Goal: Task Accomplishment & Management: Manage account settings

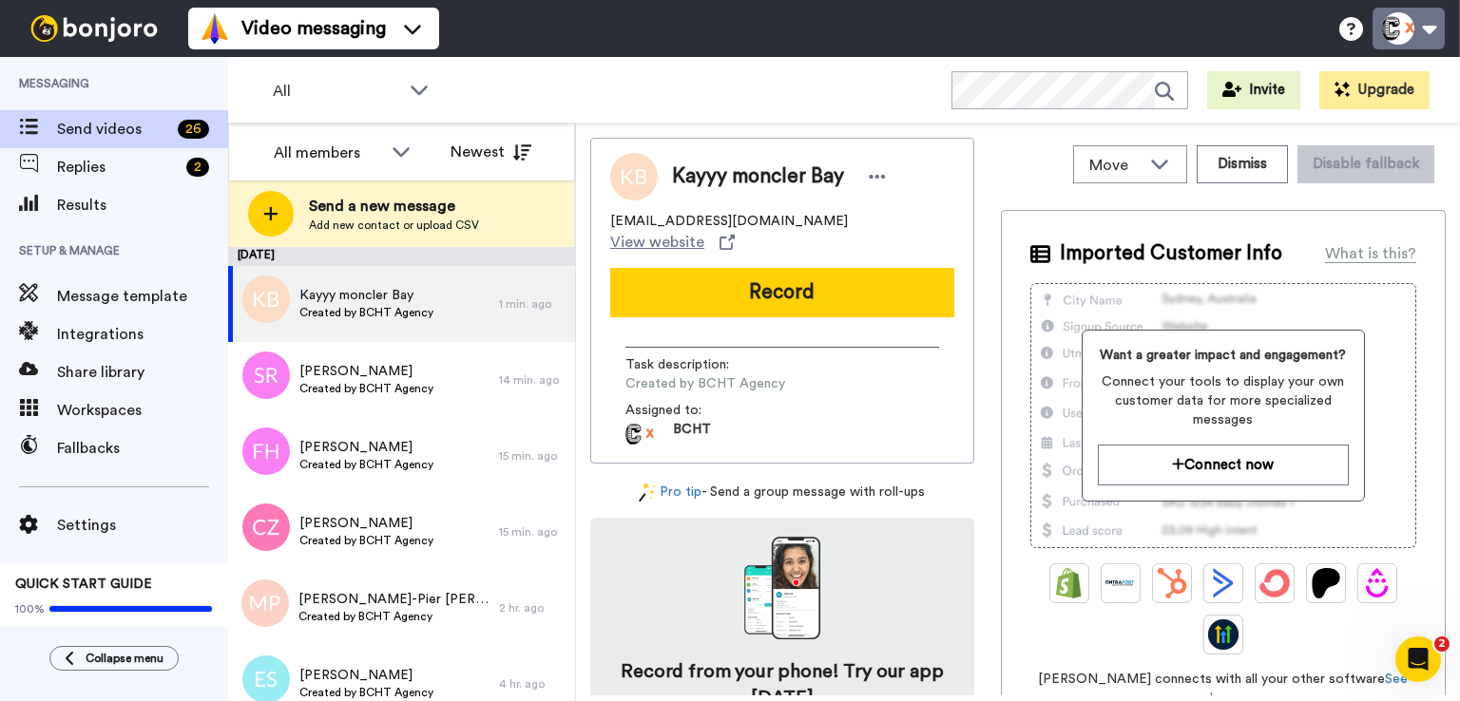
click at [1429, 27] on button at bounding box center [1408, 29] width 72 height 42
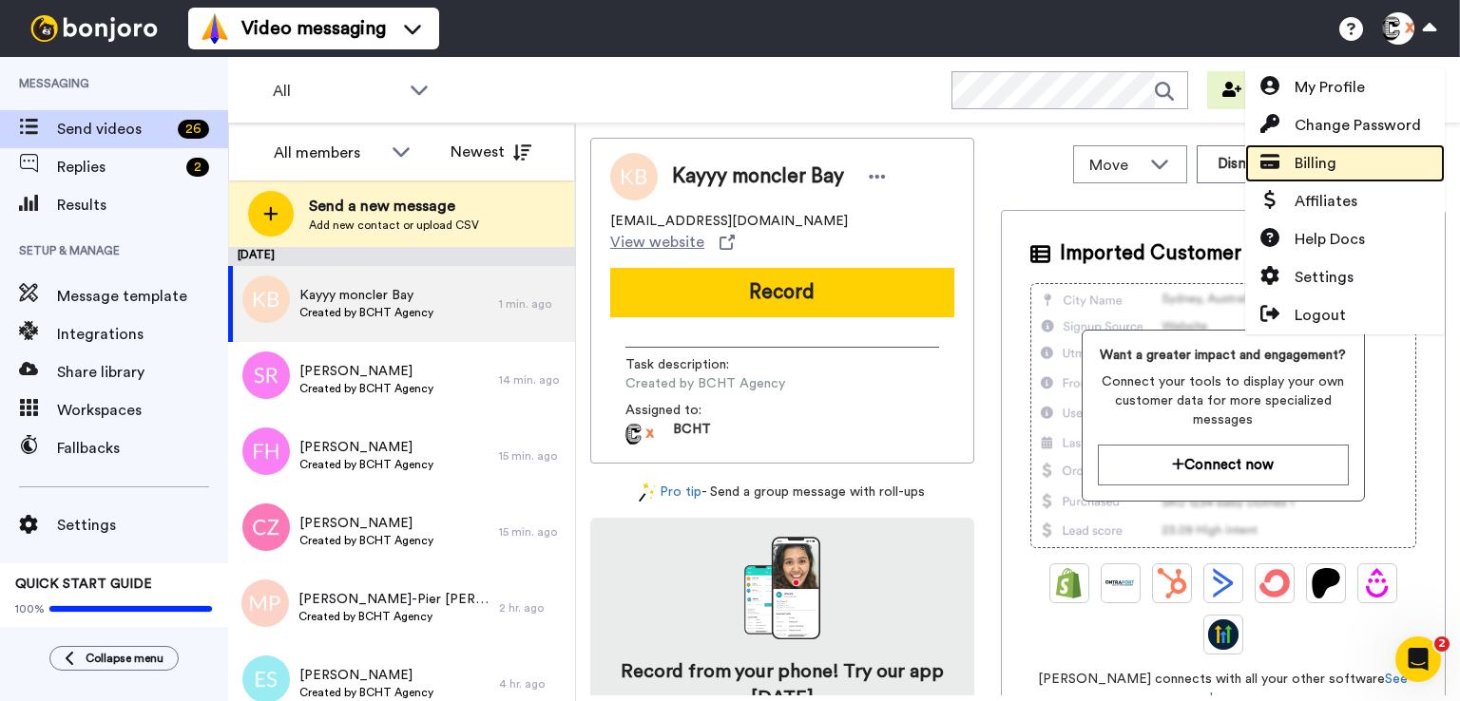
click at [1347, 168] on link "Billing" at bounding box center [1345, 163] width 200 height 38
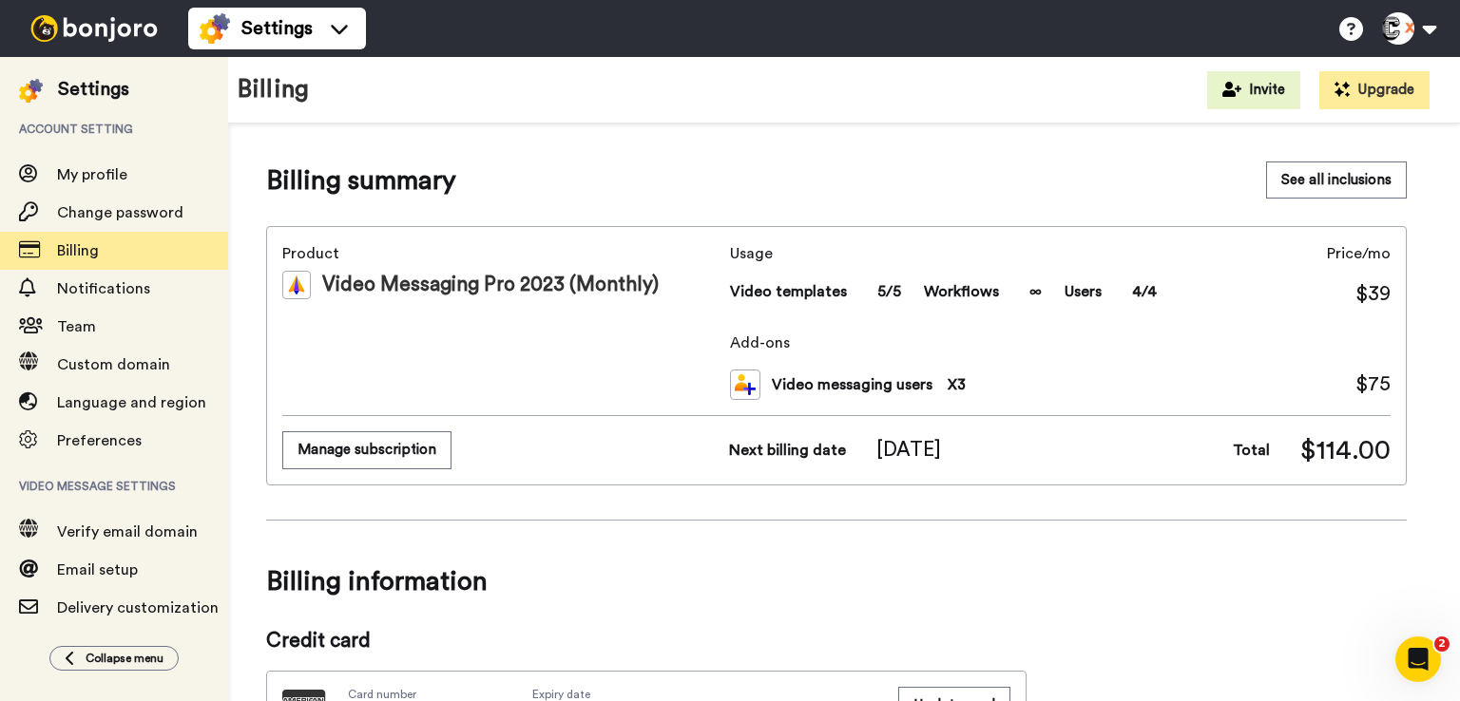
drag, startPoint x: 411, startPoint y: 450, endPoint x: 375, endPoint y: 456, distance: 35.6
click at [375, 456] on button "Manage subscription" at bounding box center [366, 449] width 169 height 37
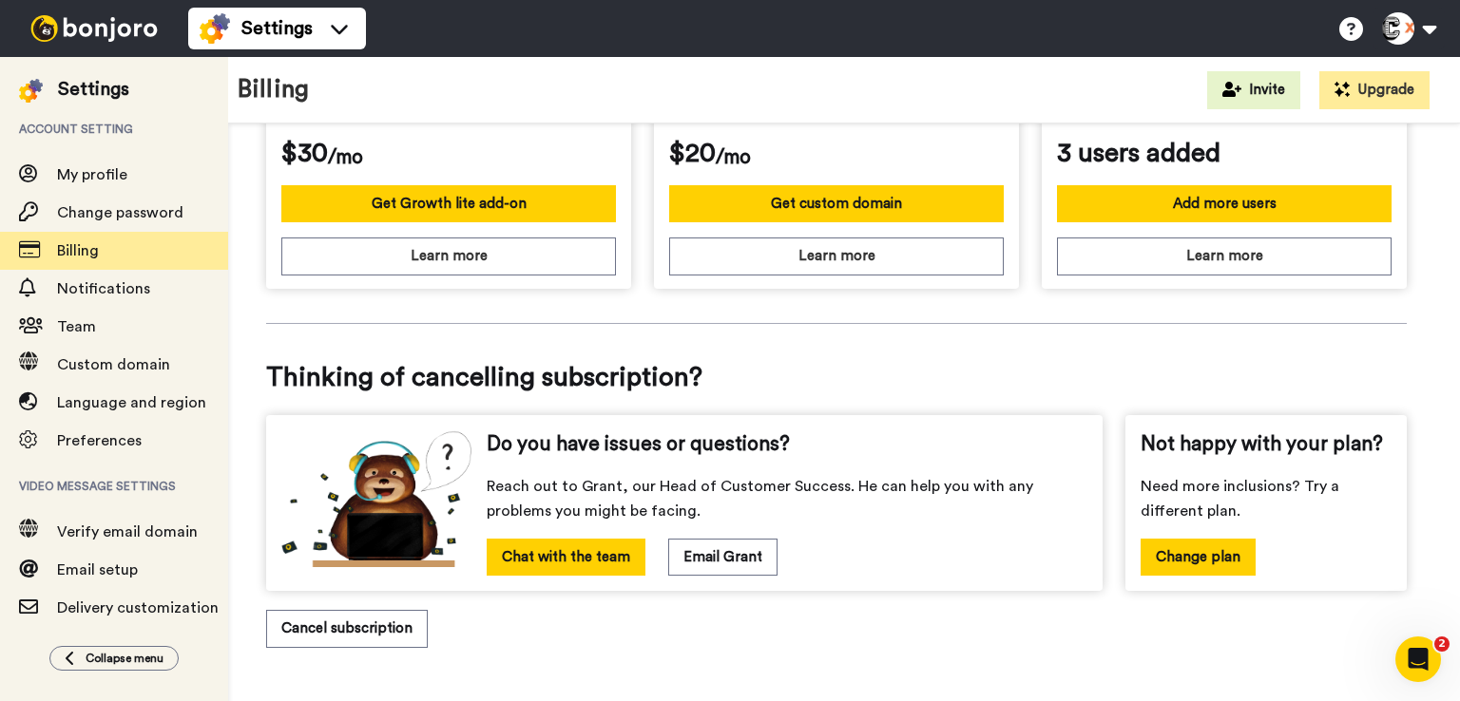
click at [118, 33] on img at bounding box center [94, 28] width 143 height 27
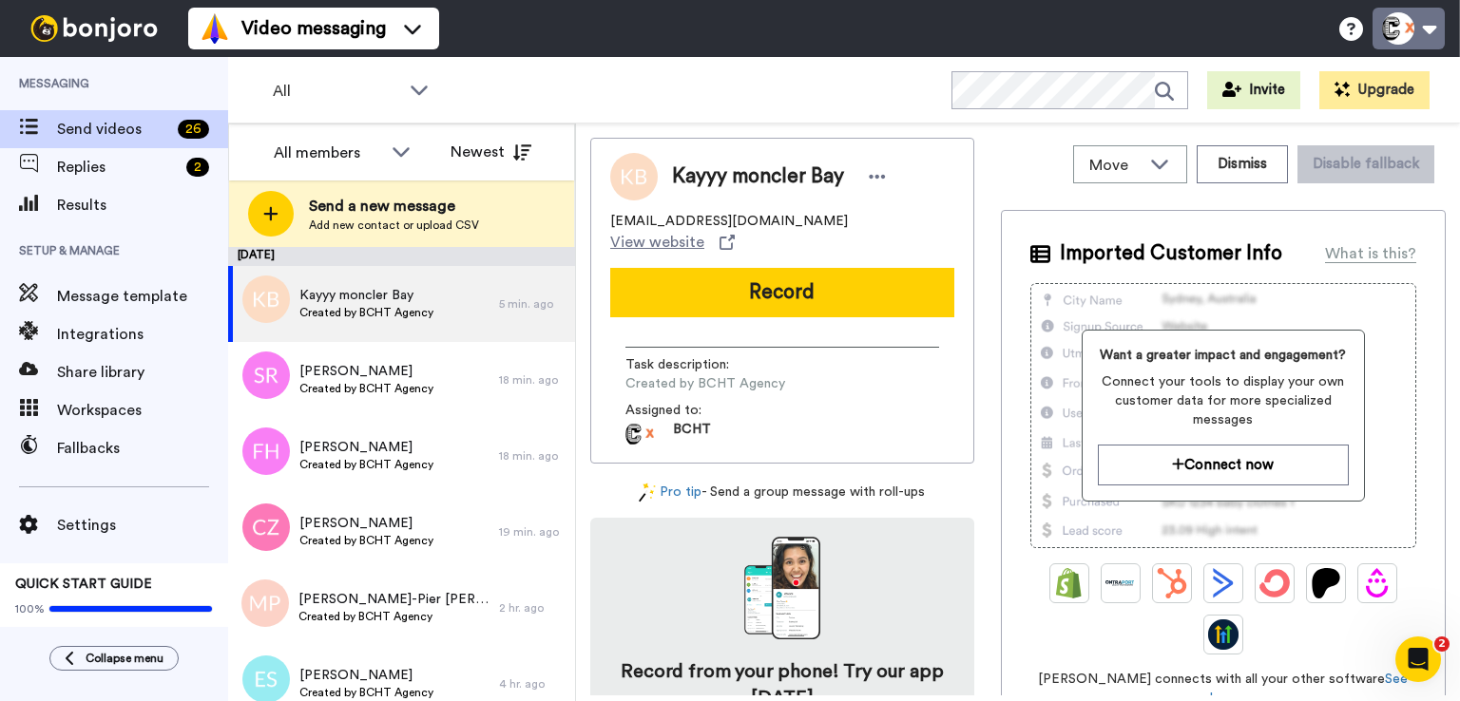
click at [1441, 41] on button at bounding box center [1408, 29] width 72 height 42
click at [82, 47] on div at bounding box center [94, 28] width 188 height 57
click at [95, 31] on img at bounding box center [94, 28] width 143 height 27
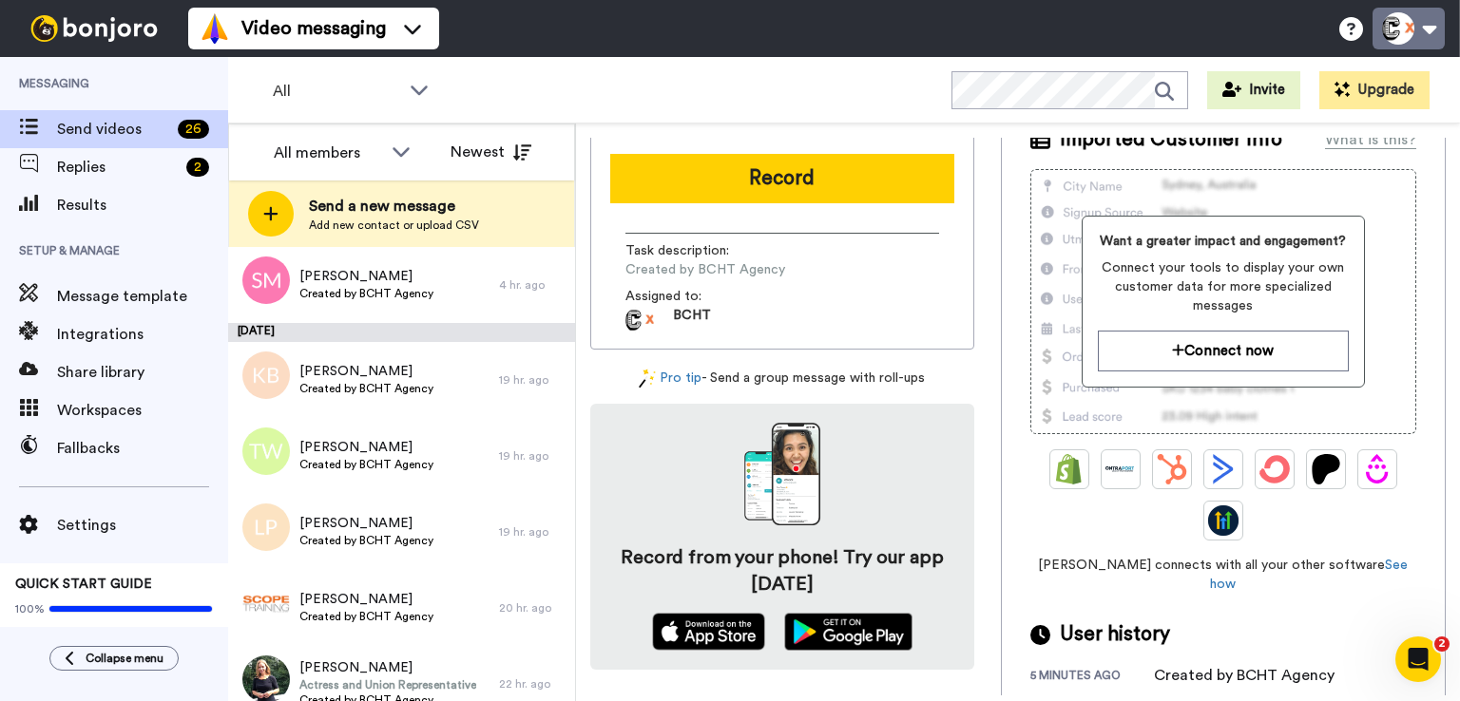
click at [1408, 37] on button at bounding box center [1408, 29] width 72 height 42
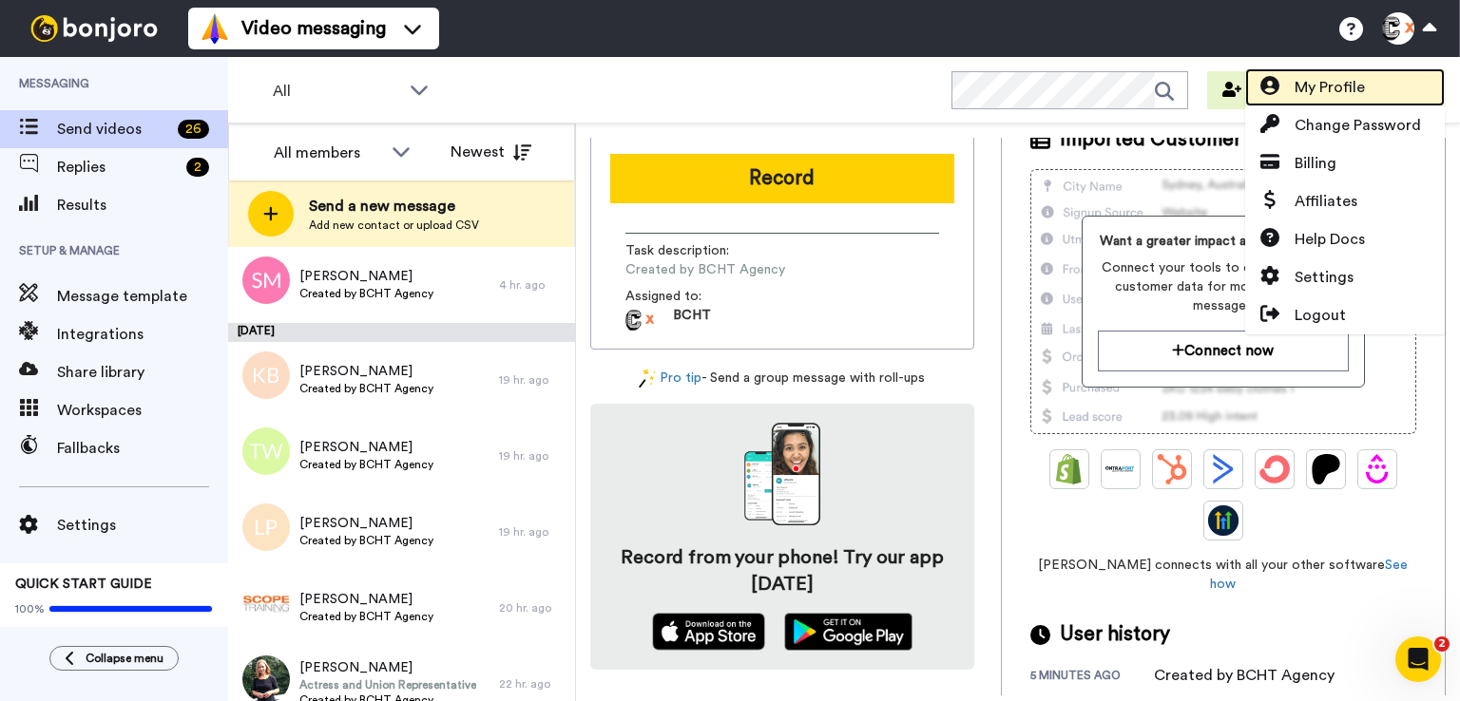
click at [1369, 92] on link "My Profile" at bounding box center [1345, 87] width 200 height 38
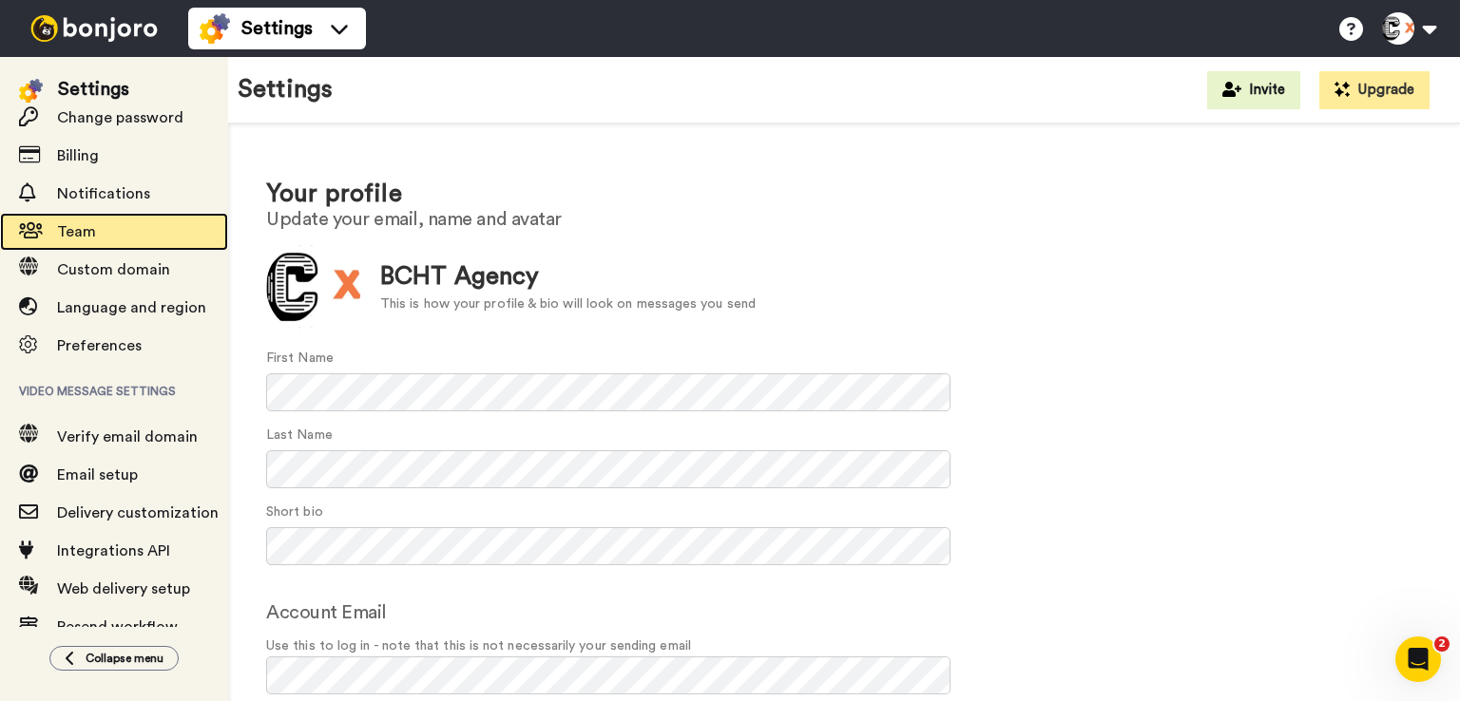
click at [178, 237] on span "Team" at bounding box center [142, 231] width 171 height 23
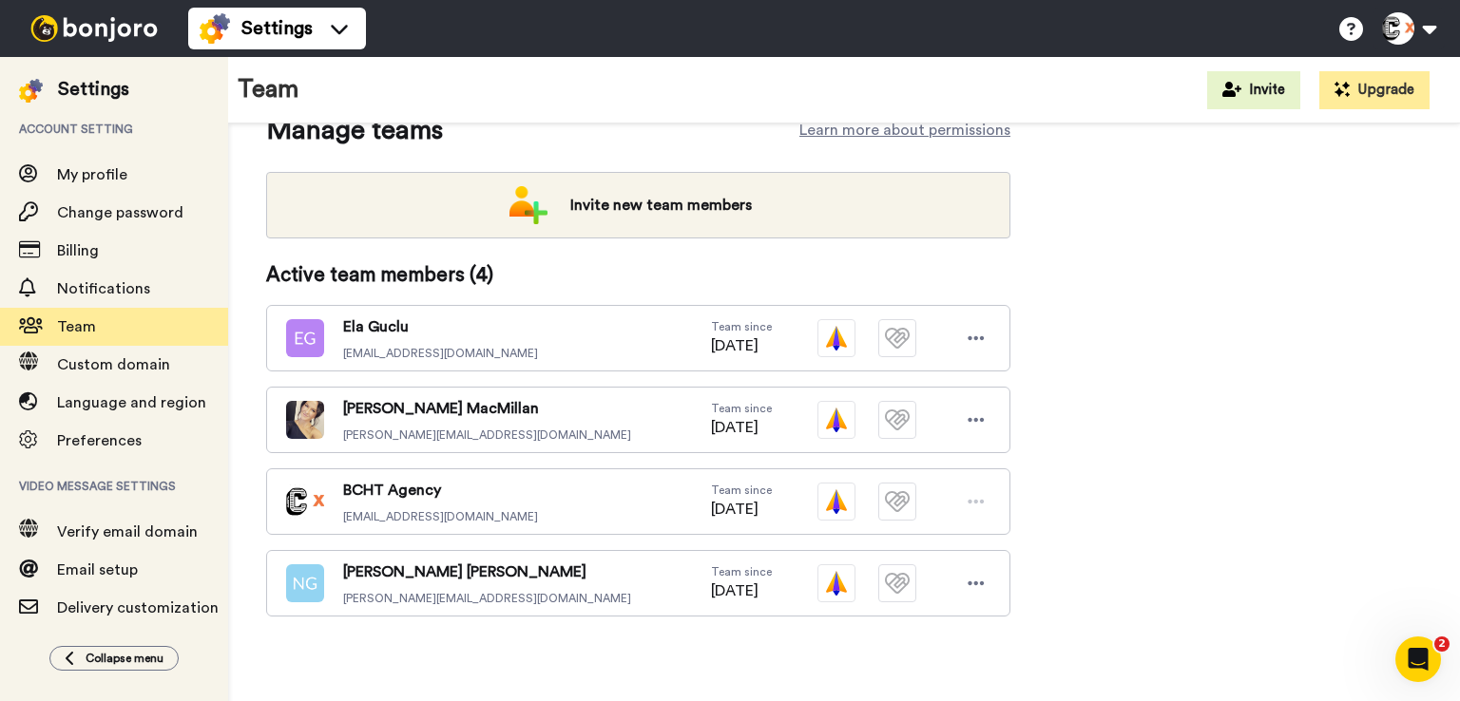
scroll to position [236, 0]
click at [974, 500] on icon at bounding box center [976, 502] width 16 height 4
click at [972, 501] on icon at bounding box center [975, 501] width 17 height 19
click at [975, 420] on icon at bounding box center [975, 420] width 17 height 19
click at [918, 479] on li "Delete user" at bounding box center [894, 483] width 192 height 30
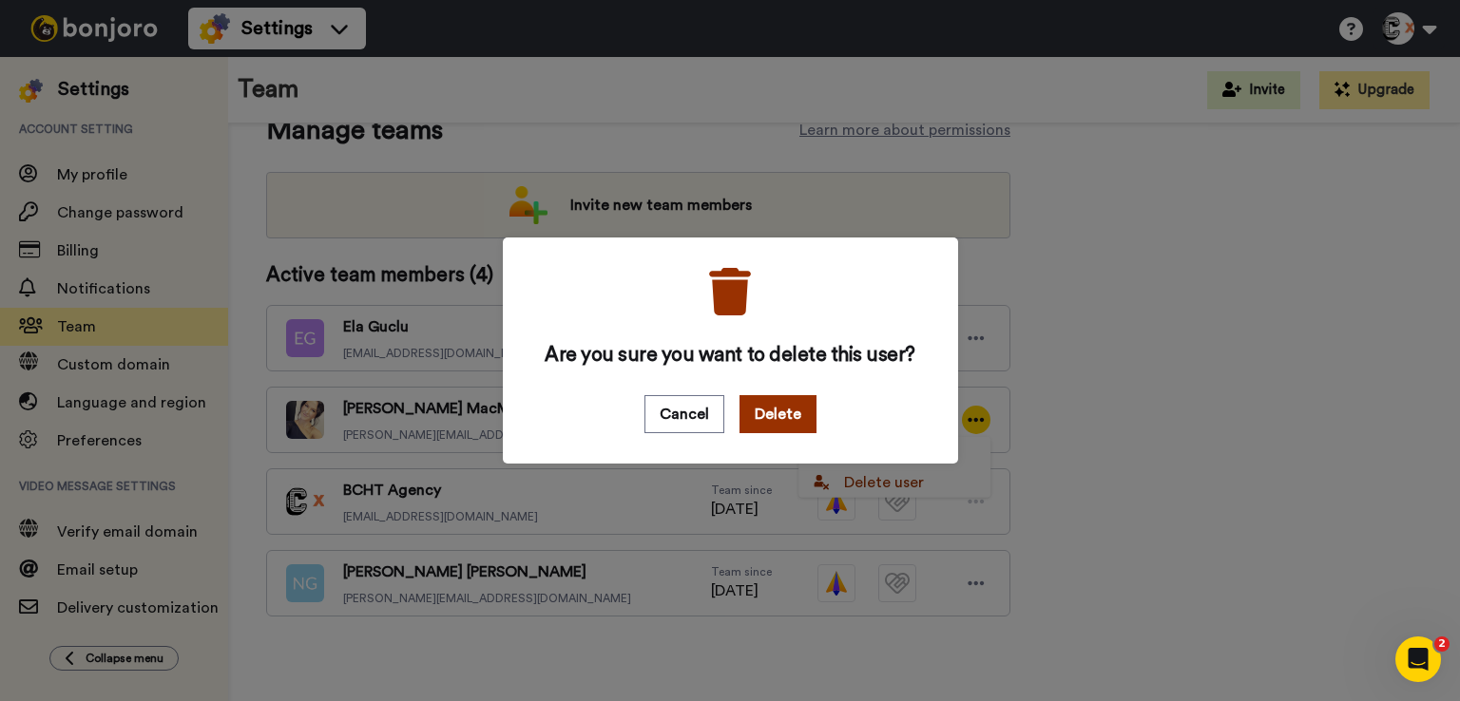
click at [768, 412] on button "Delete" at bounding box center [777, 414] width 77 height 38
click at [978, 337] on div "Are you sure you want to delete this user? Cancel Delete" at bounding box center [730, 350] width 1460 height 701
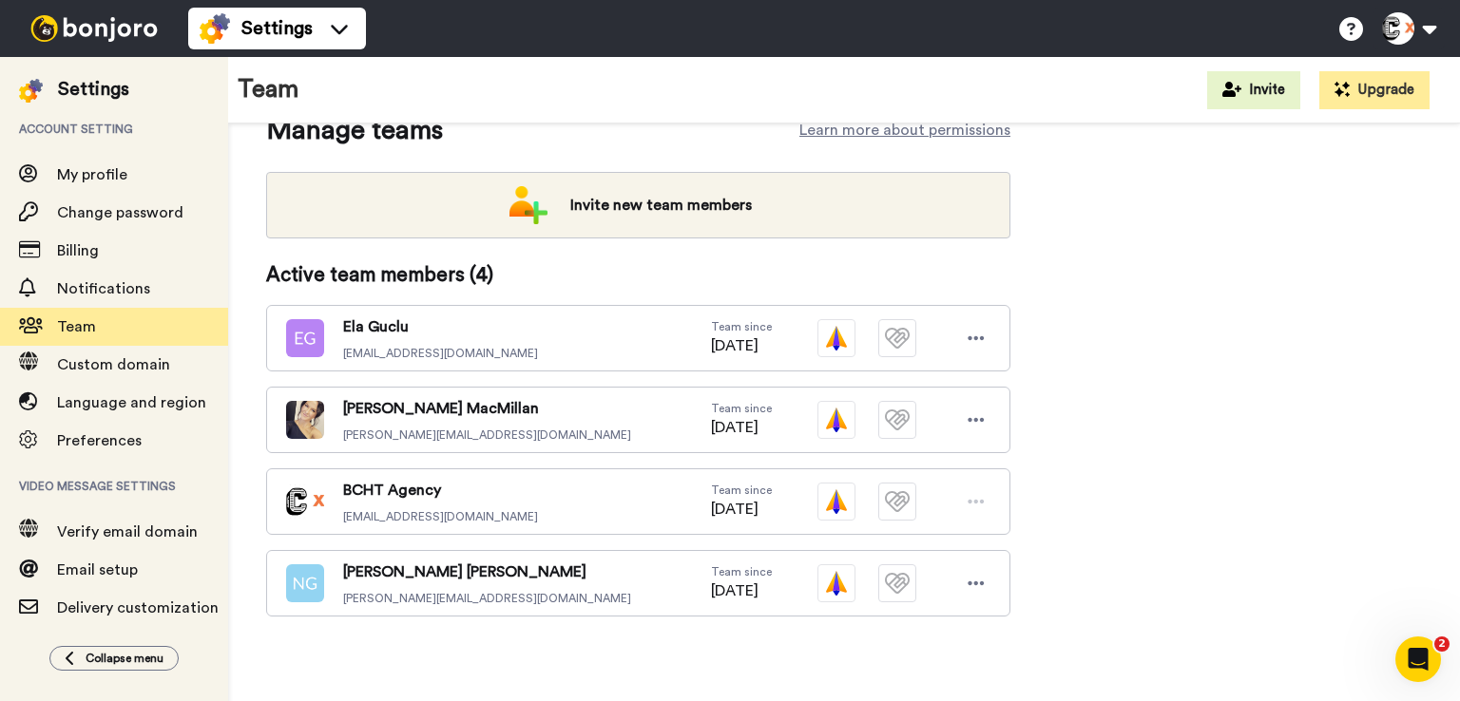
click at [978, 337] on icon at bounding box center [975, 338] width 17 height 19
click at [922, 394] on li "Delete user" at bounding box center [894, 401] width 192 height 30
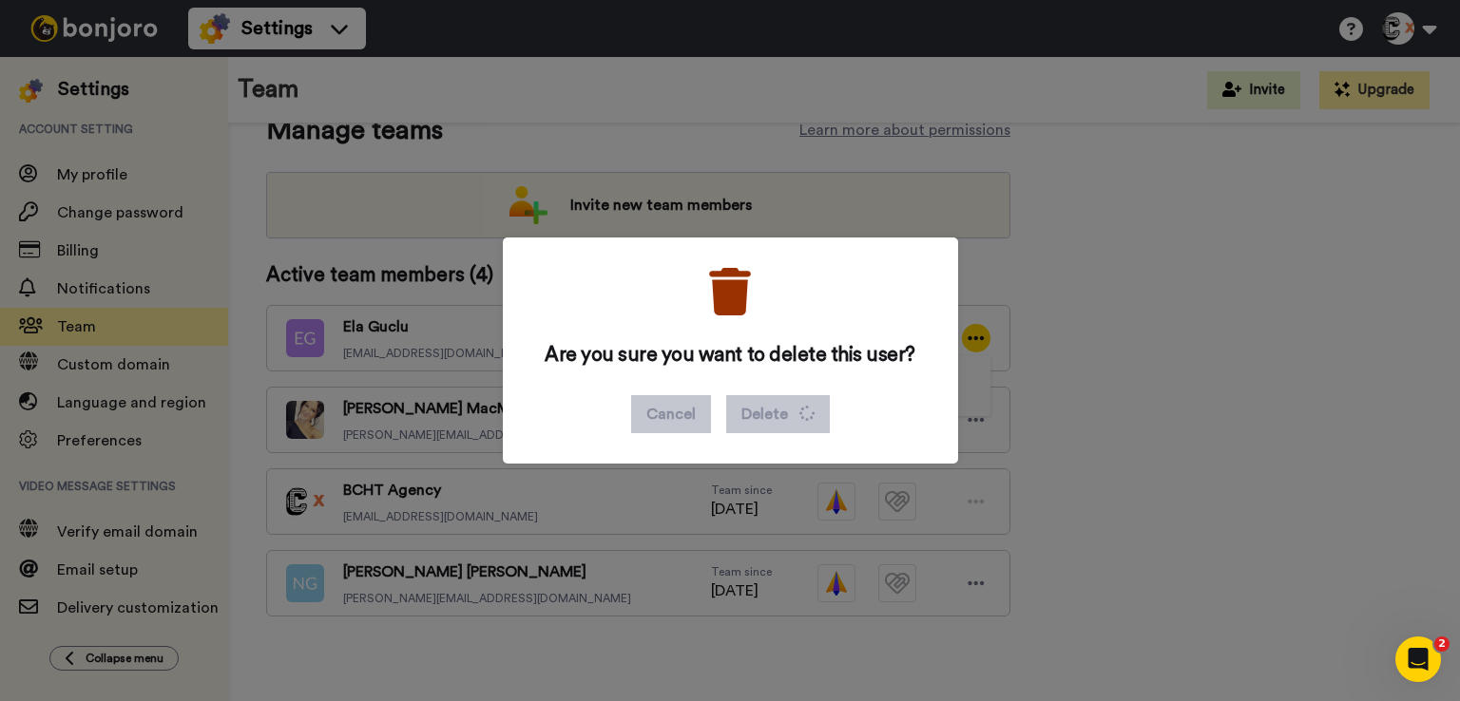
click at [975, 495] on div "Are you sure you want to delete this user? Cancel Delete" at bounding box center [730, 350] width 1460 height 701
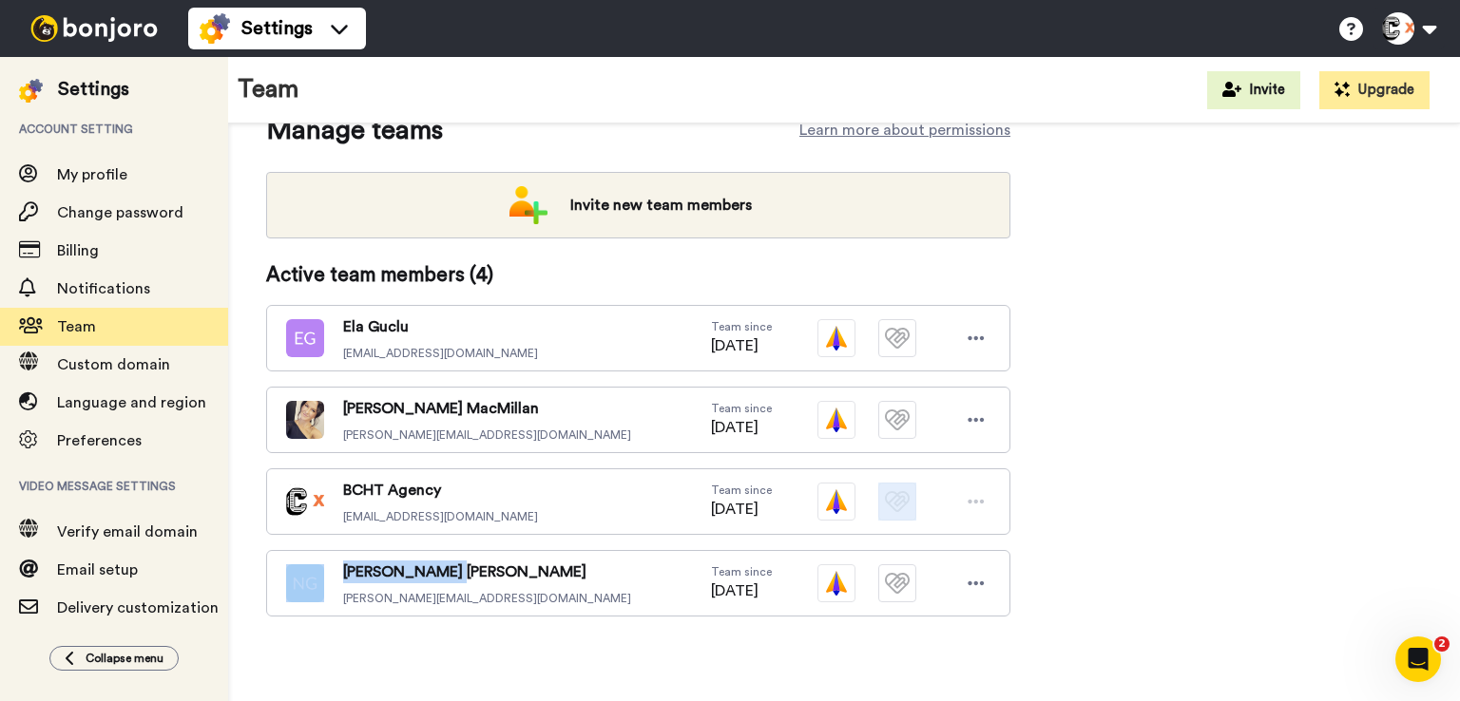
click at [975, 495] on icon at bounding box center [975, 501] width 17 height 19
click at [971, 577] on icon at bounding box center [975, 583] width 17 height 19
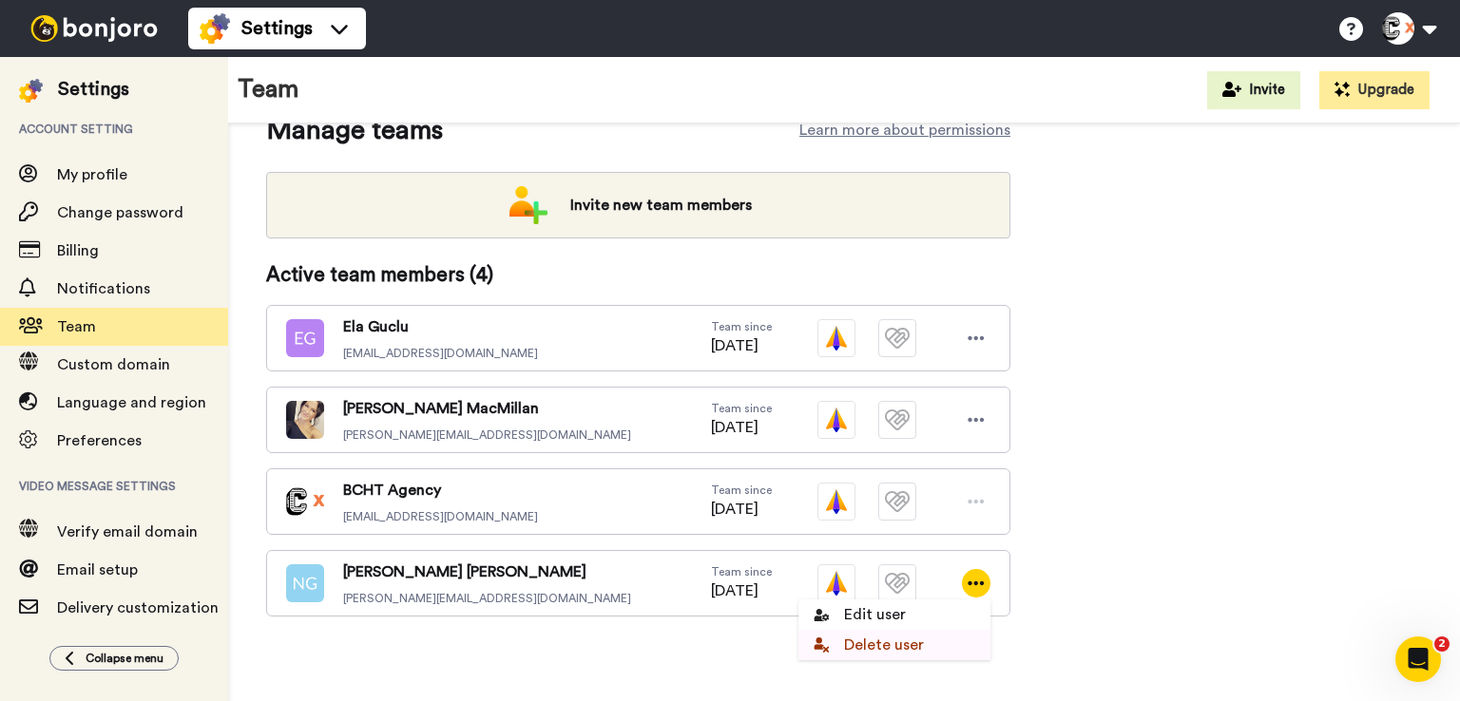
click at [880, 646] on li "Delete user" at bounding box center [894, 645] width 192 height 30
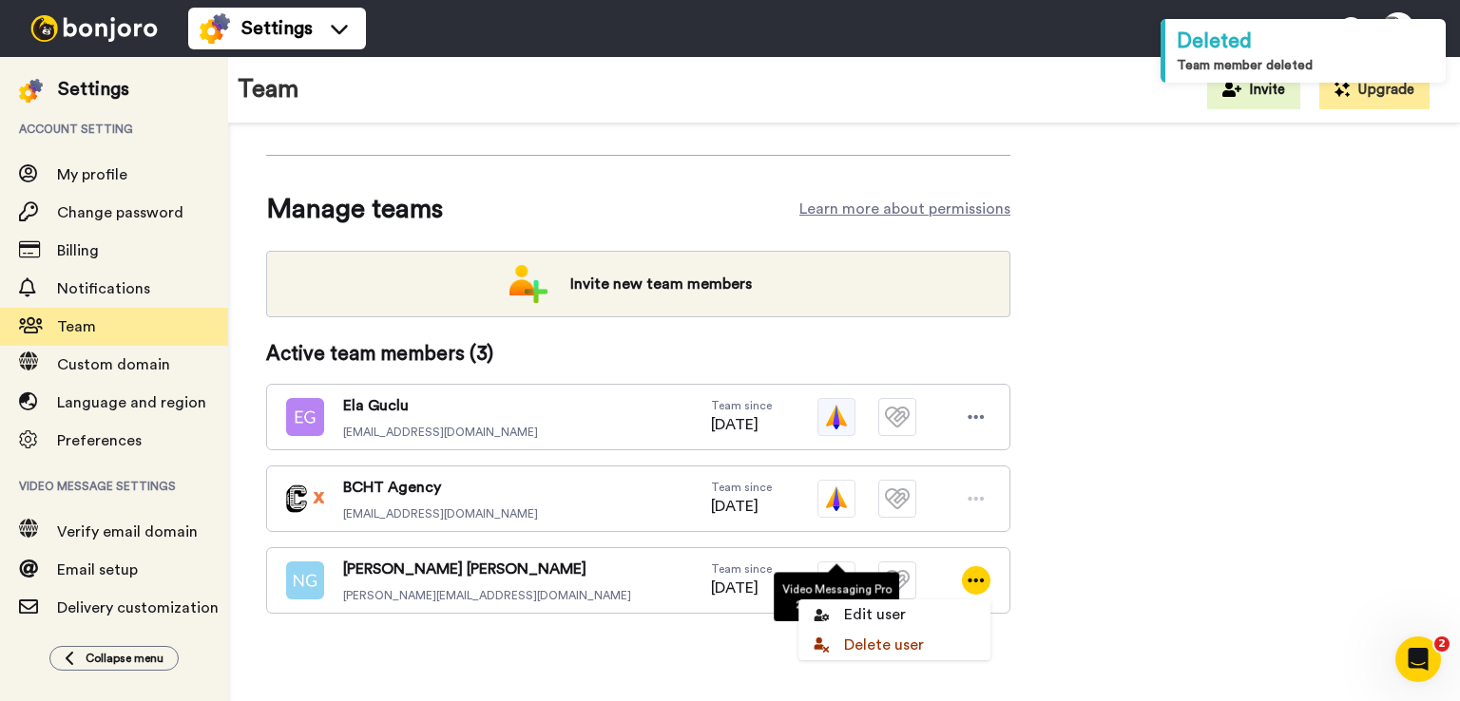
scroll to position [155, 0]
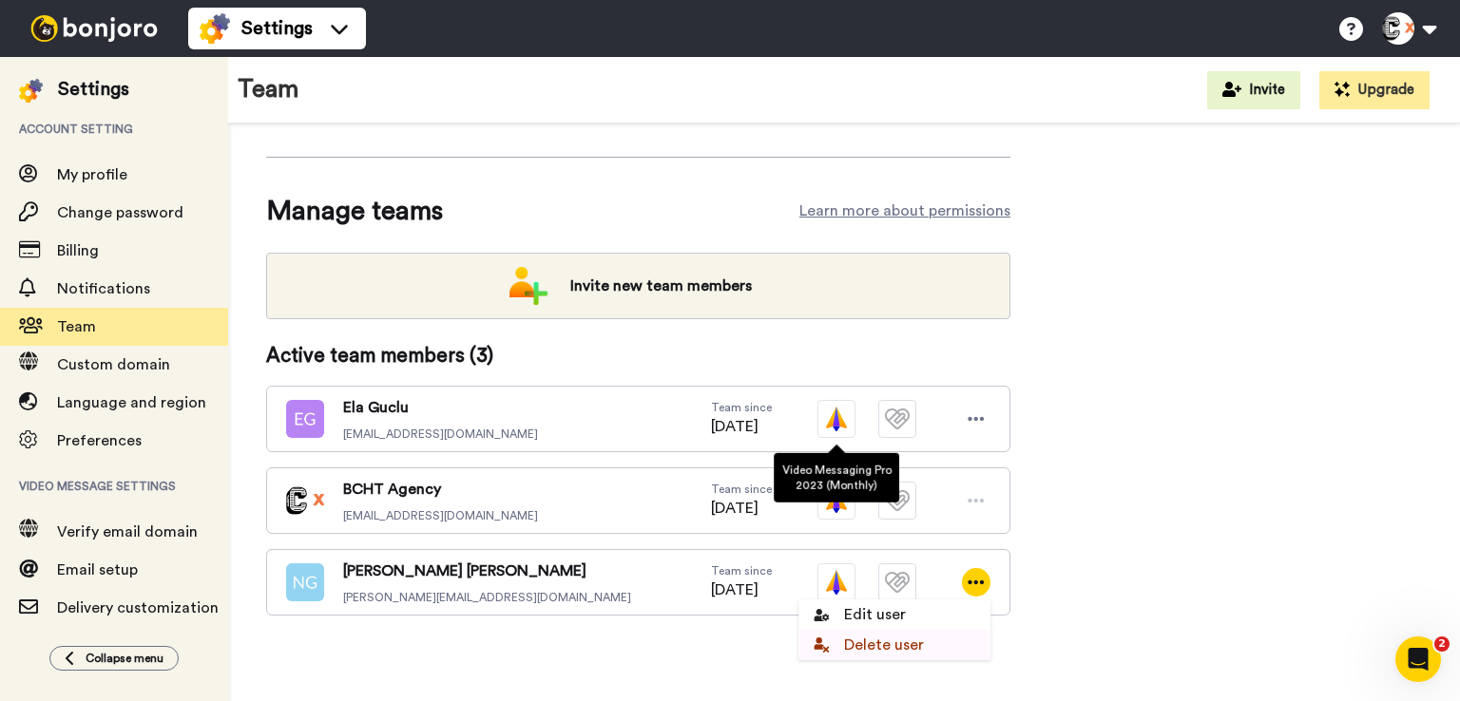
click at [917, 645] on li "Delete user" at bounding box center [894, 645] width 192 height 30
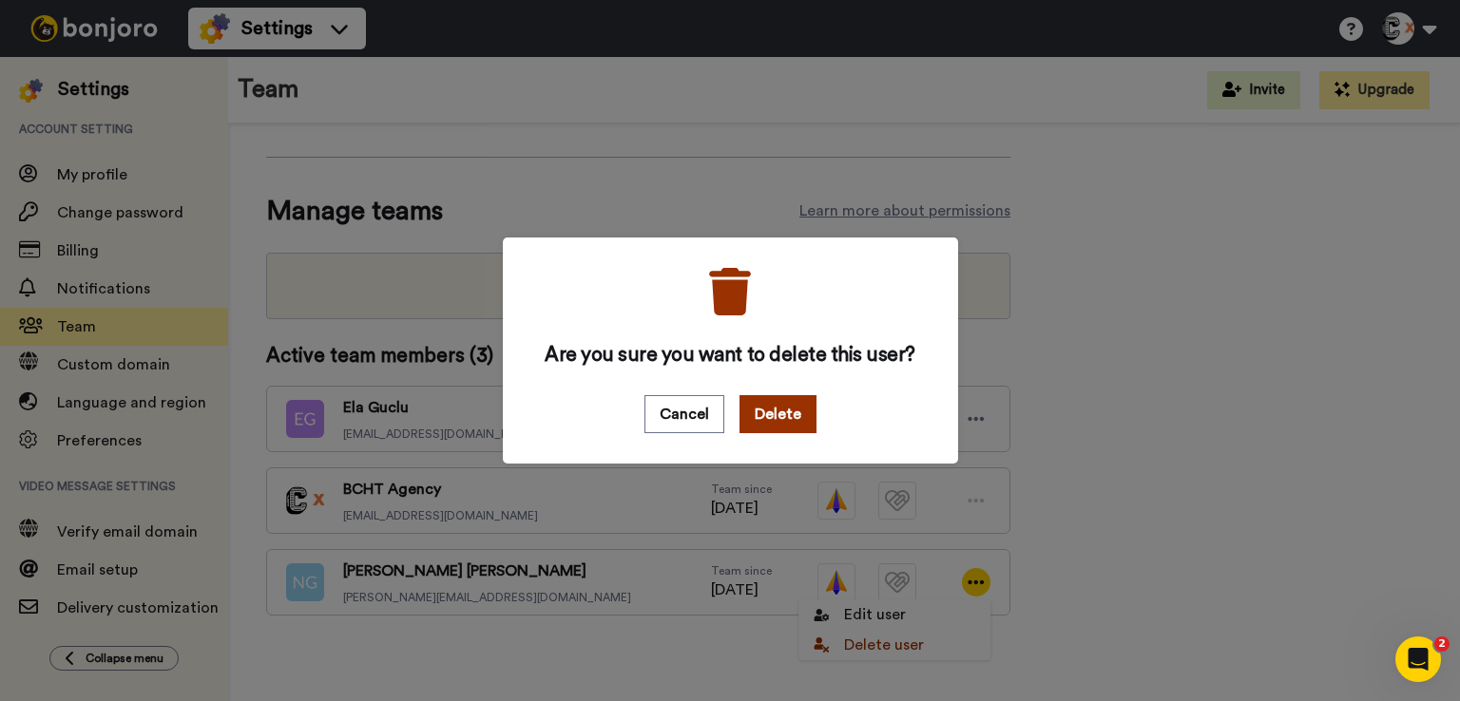
click at [798, 411] on button "Delete" at bounding box center [777, 414] width 77 height 38
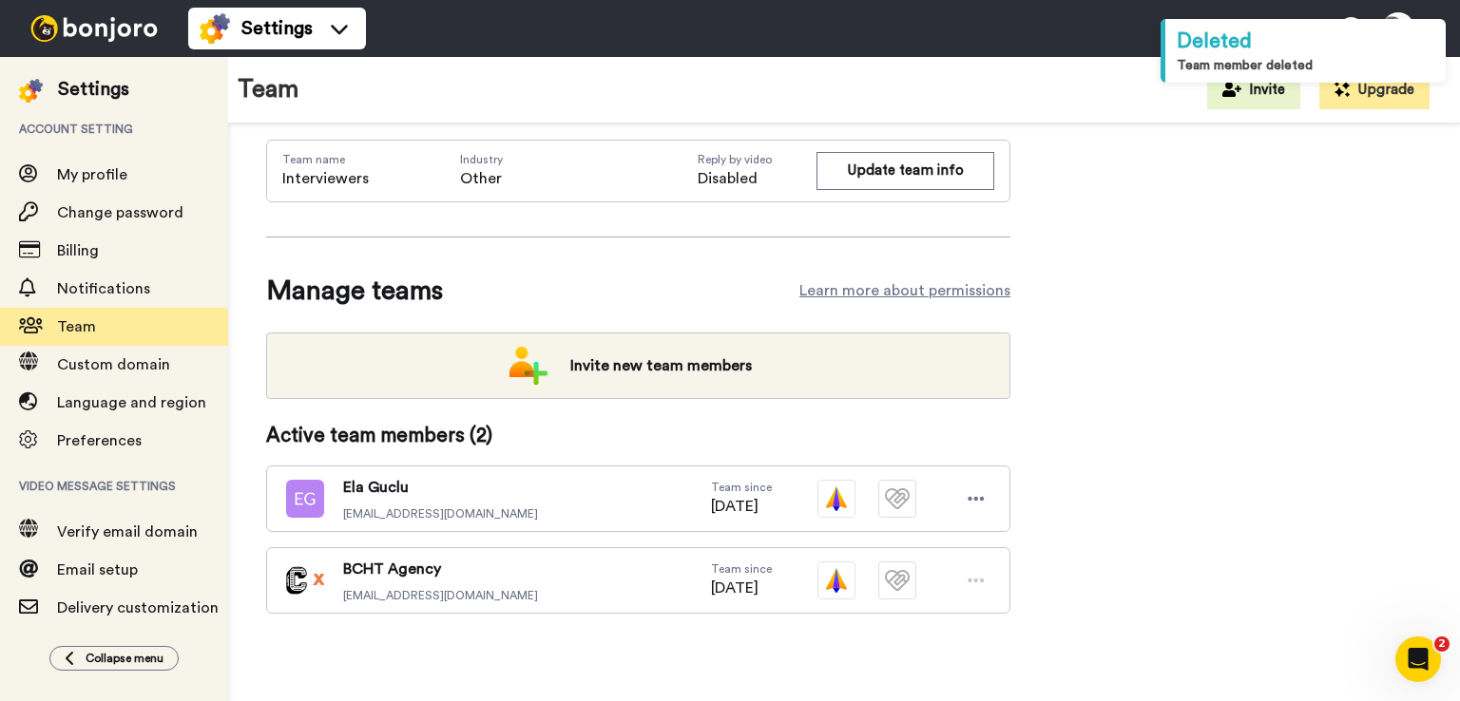
scroll to position [73, 0]
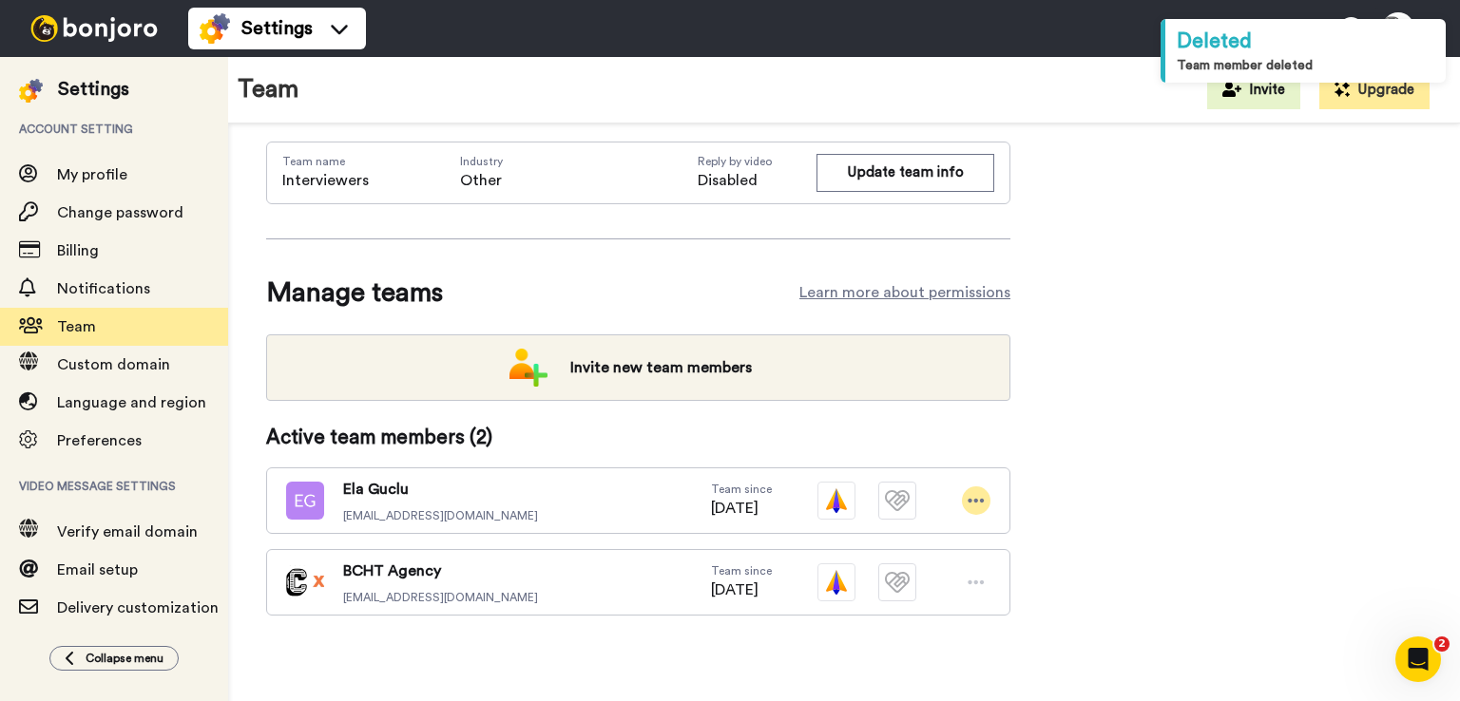
click at [973, 504] on icon at bounding box center [975, 500] width 17 height 19
click at [891, 557] on li "Delete user" at bounding box center [894, 563] width 192 height 30
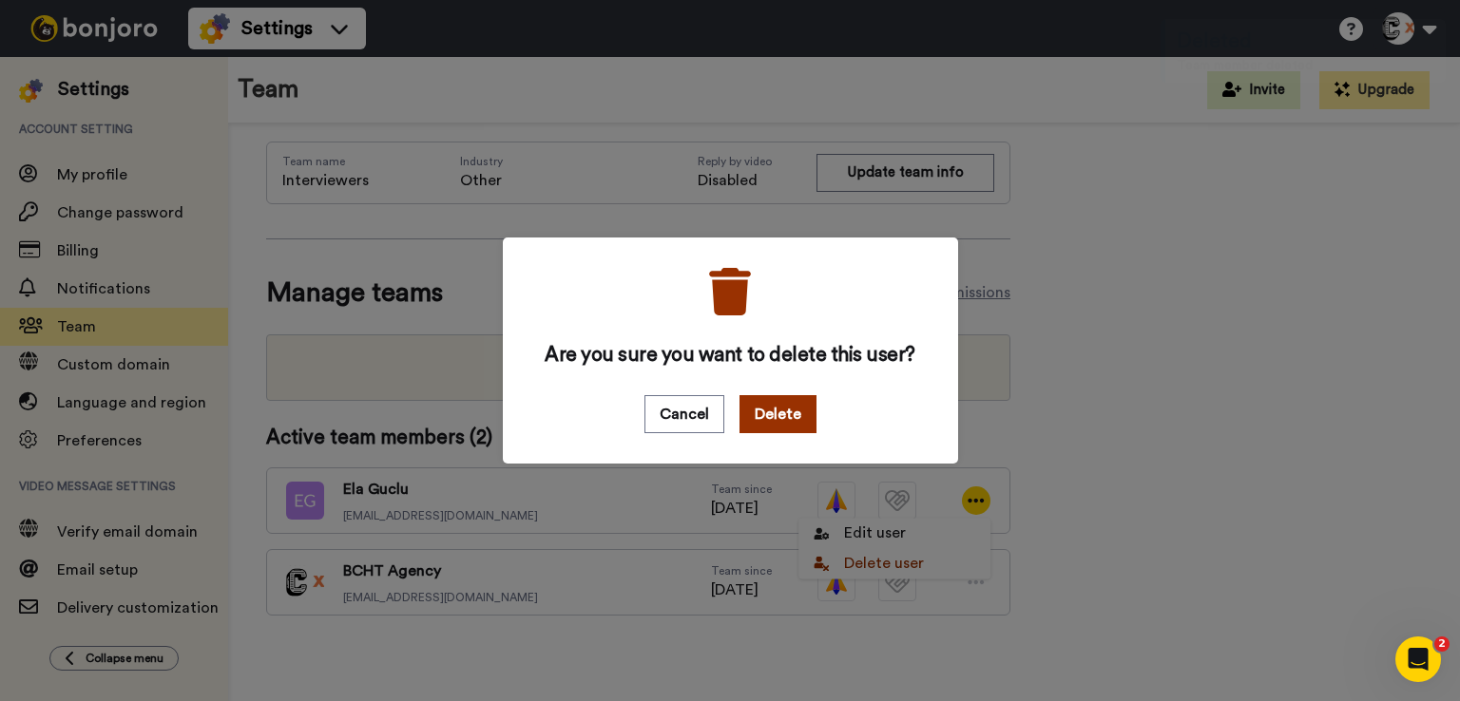
click at [785, 419] on button "Delete" at bounding box center [777, 414] width 77 height 38
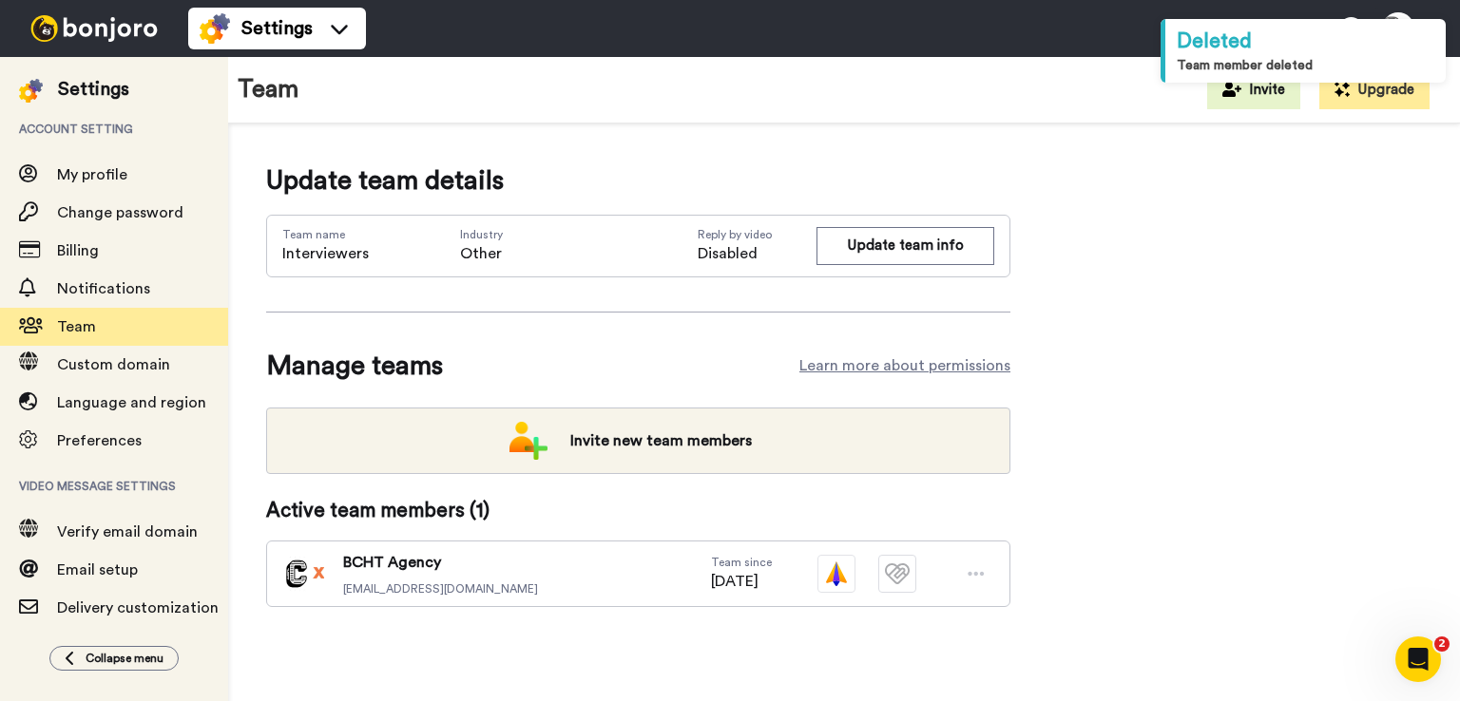
scroll to position [0, 0]
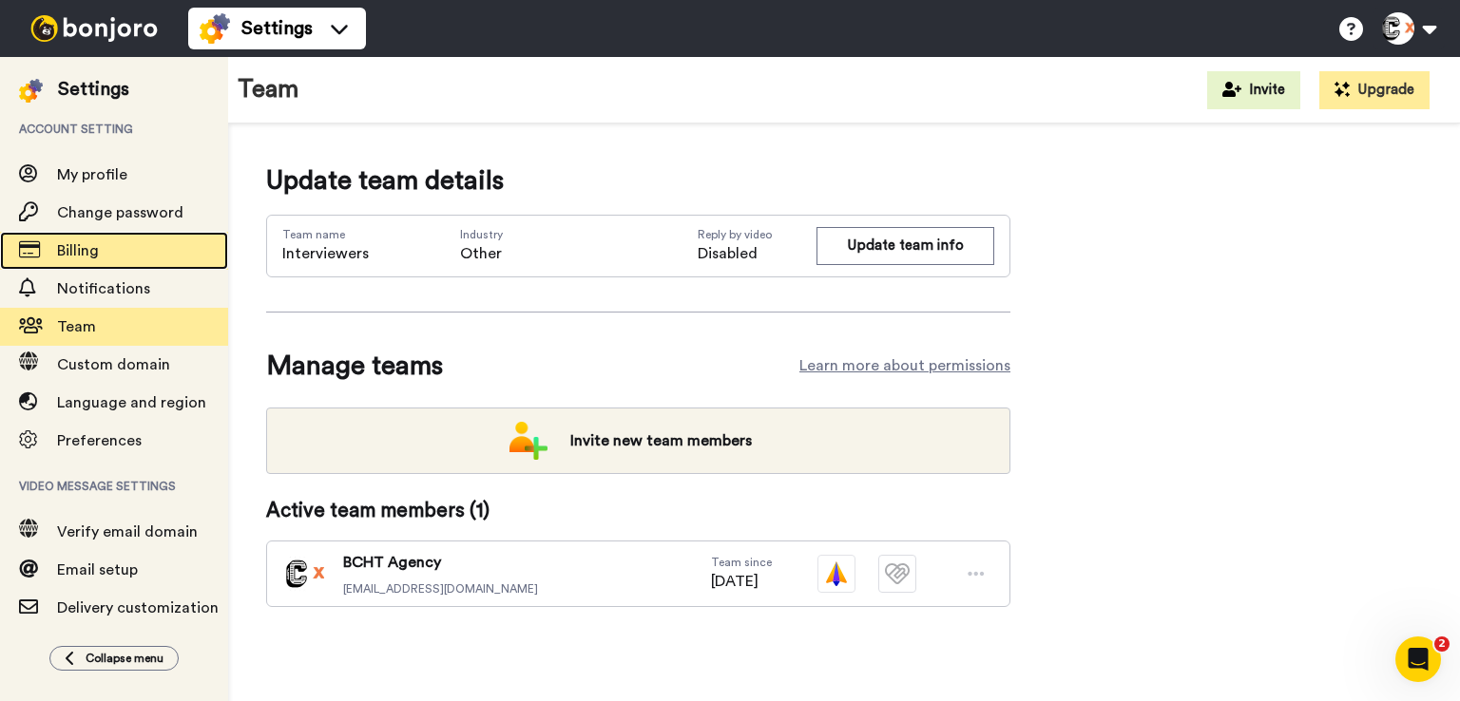
click at [115, 256] on span "Billing" at bounding box center [142, 250] width 171 height 23
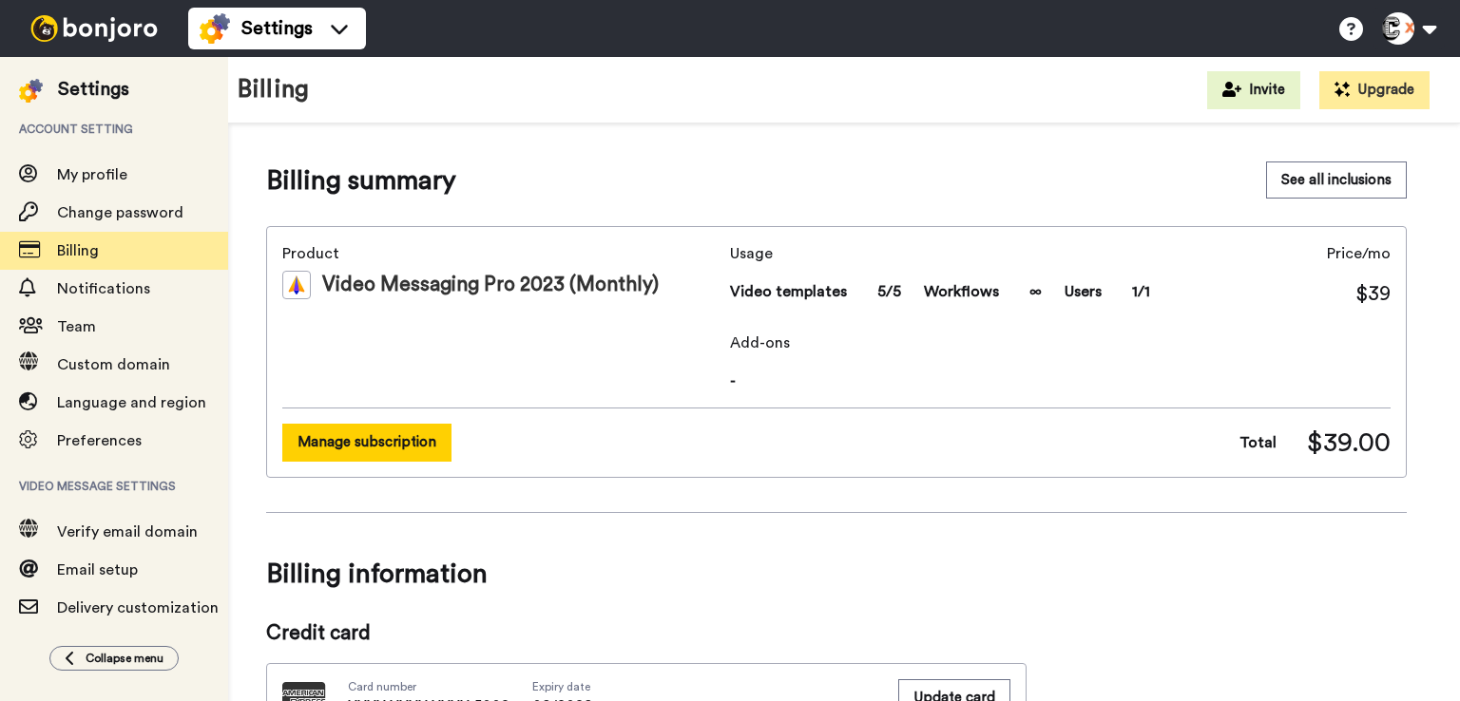
click at [402, 447] on button "Manage subscription" at bounding box center [366, 442] width 169 height 37
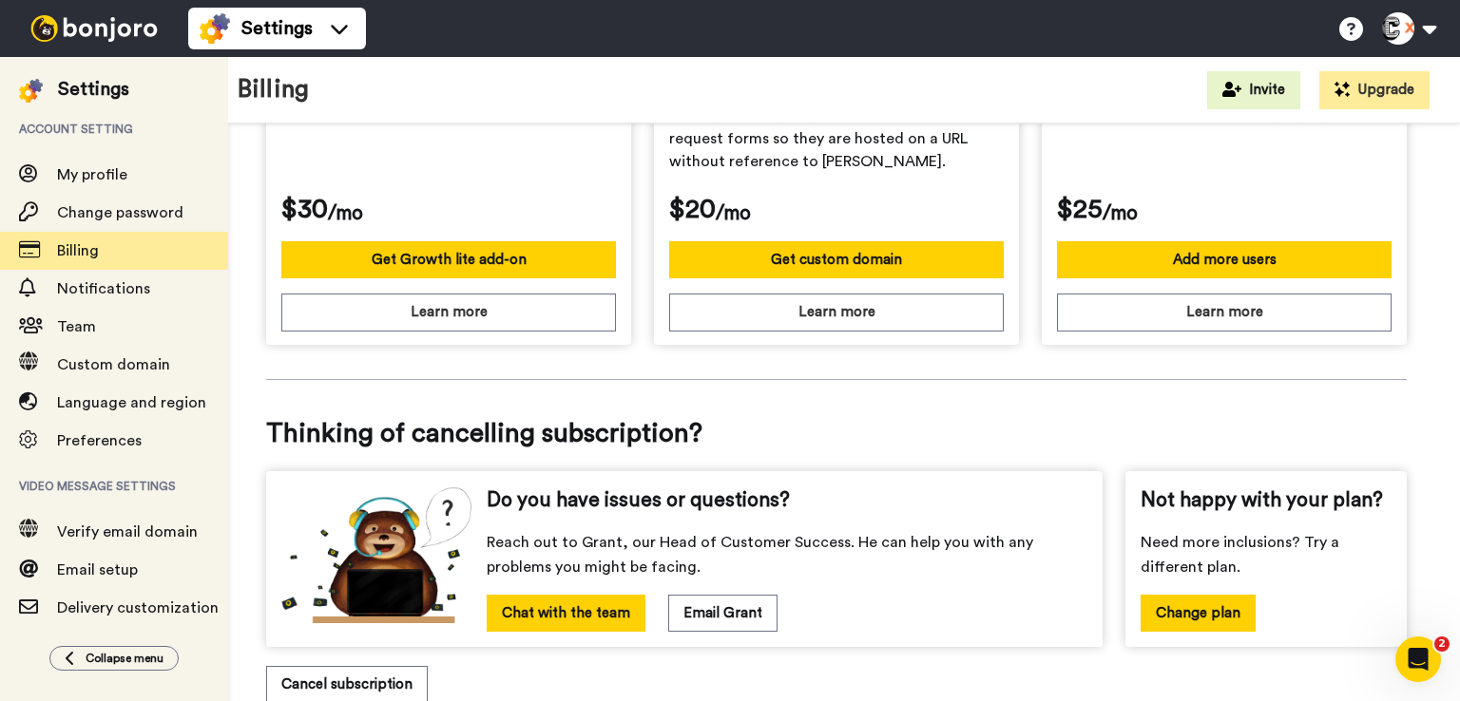
scroll to position [726, 0]
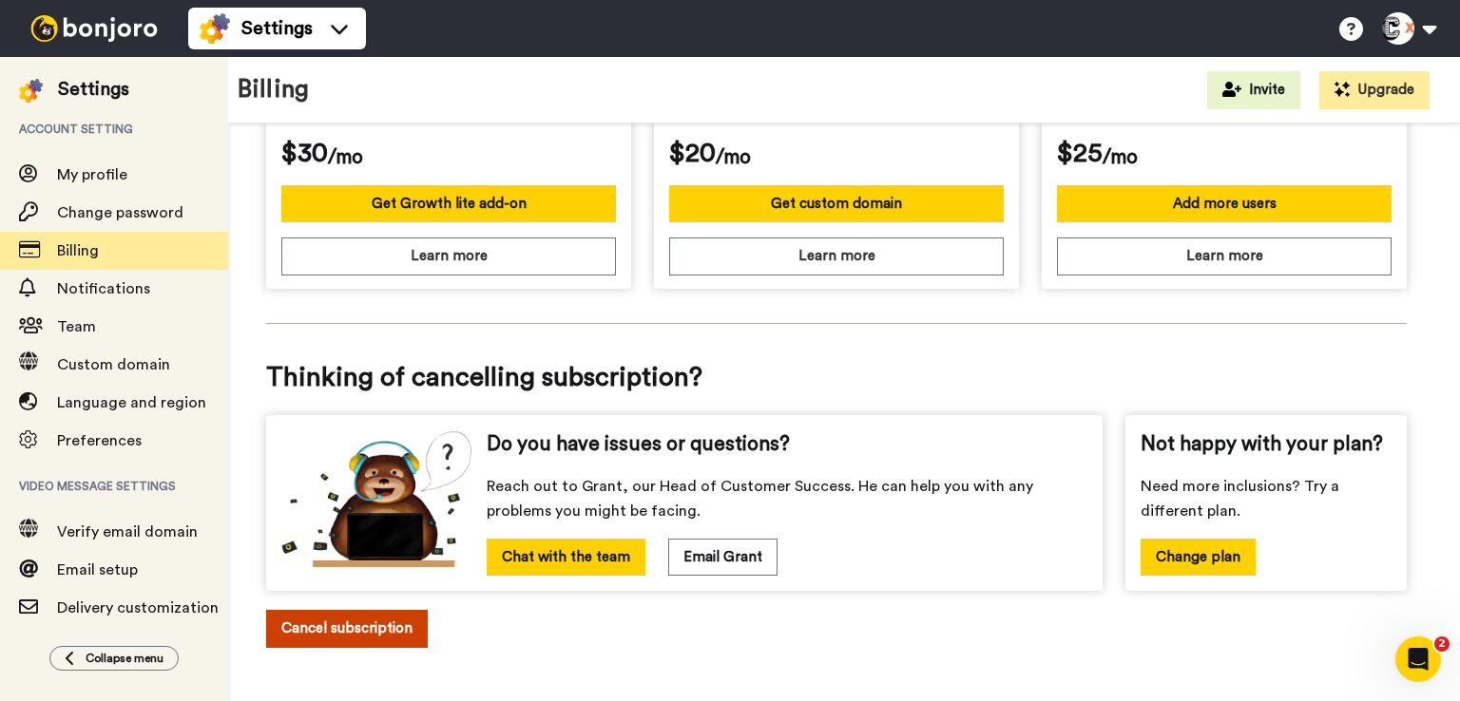
click at [382, 624] on button "Cancel subscription" at bounding box center [347, 628] width 162 height 37
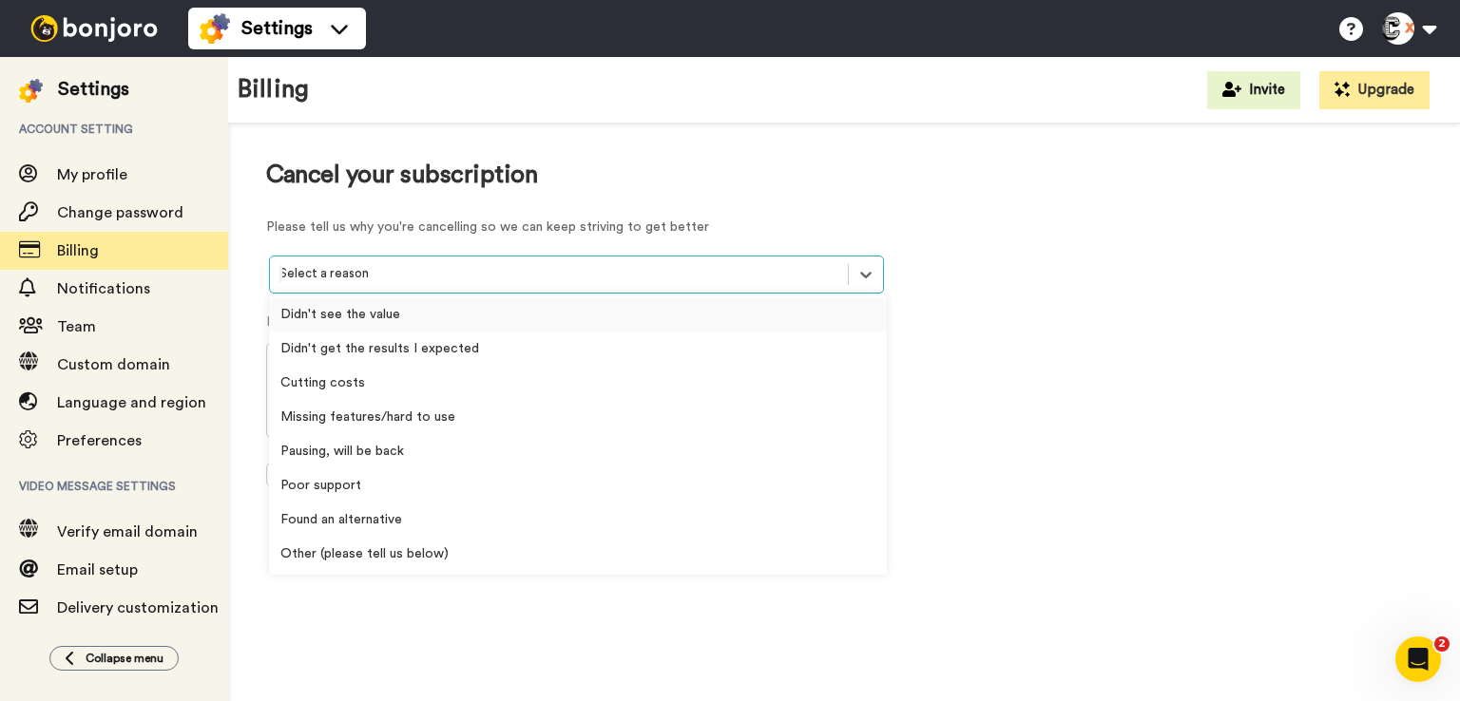
click at [490, 280] on div at bounding box center [558, 274] width 559 height 22
click at [443, 319] on div "Didn't see the value" at bounding box center [578, 314] width 618 height 34
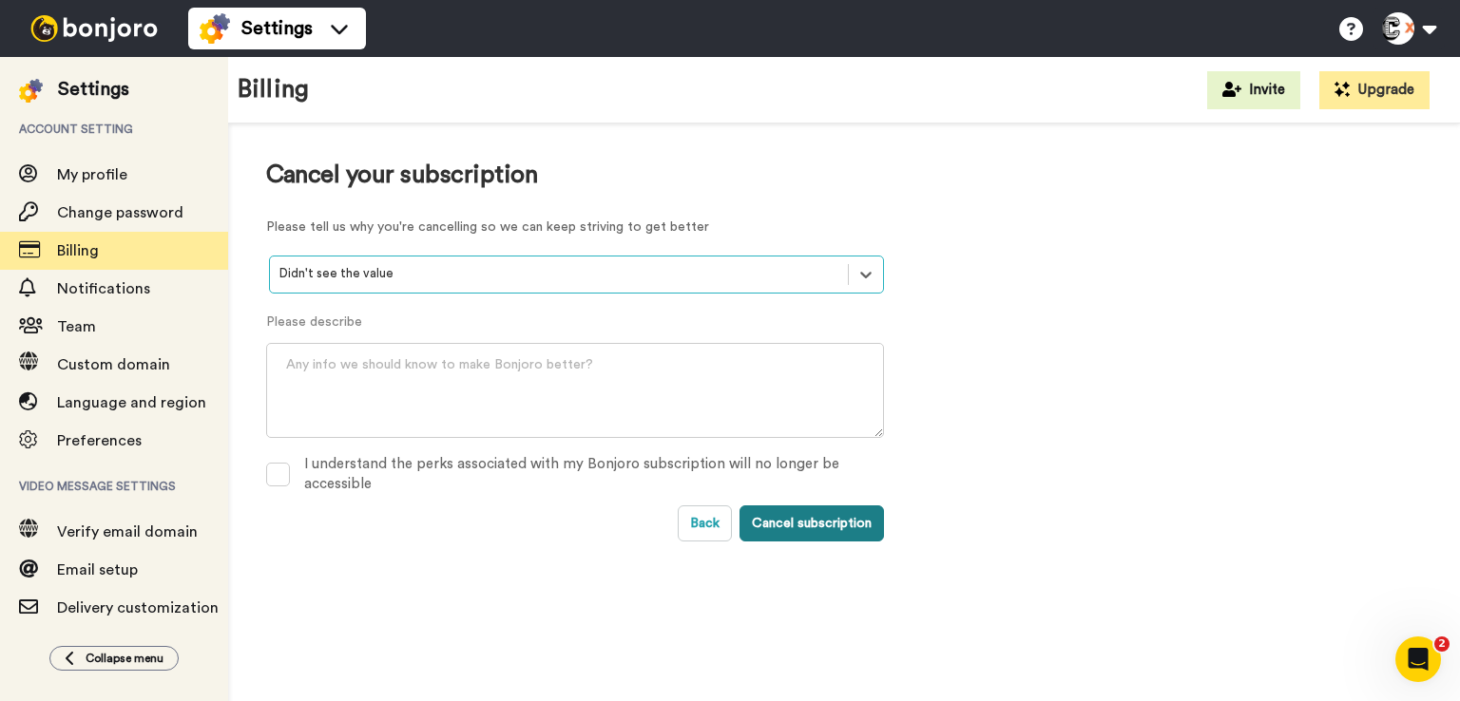
click at [814, 527] on button "Cancel subscription" at bounding box center [811, 524] width 144 height 36
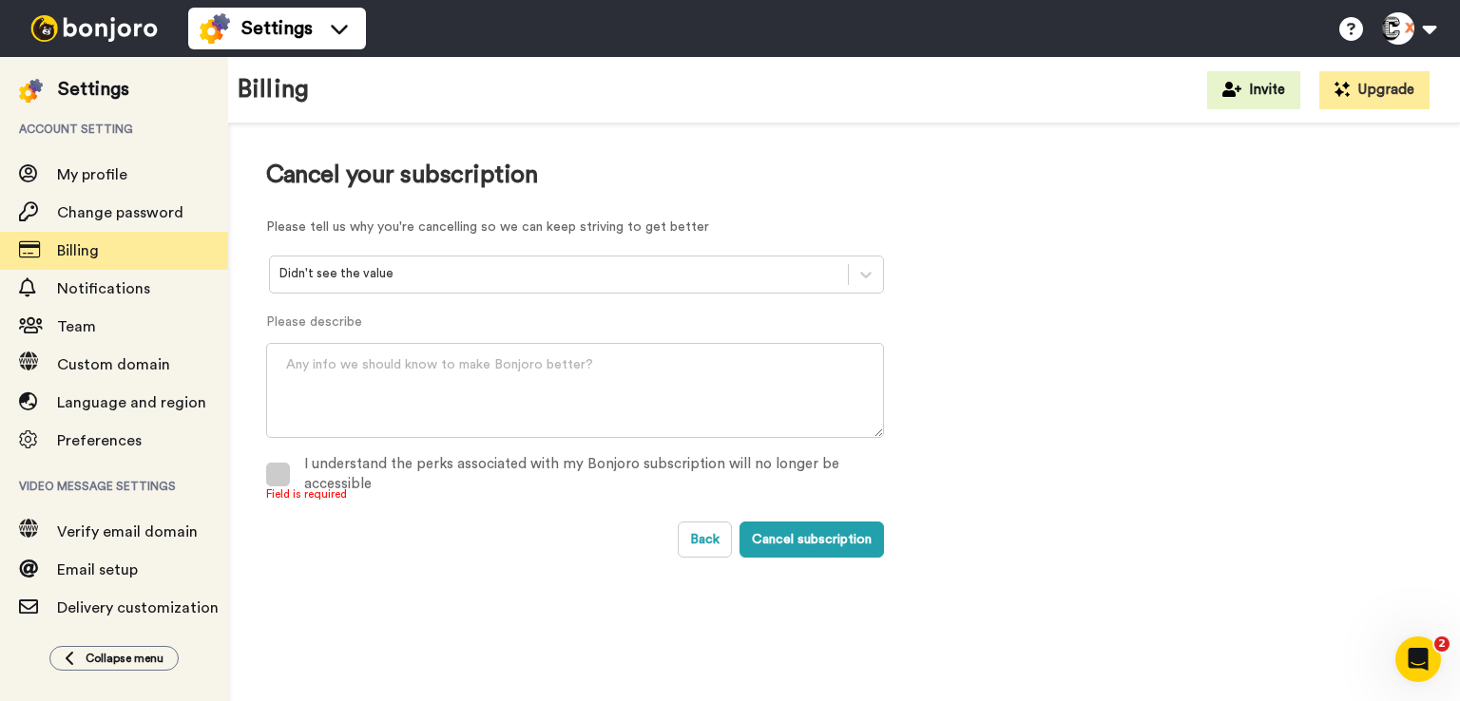
click at [274, 481] on span at bounding box center [278, 475] width 24 height 24
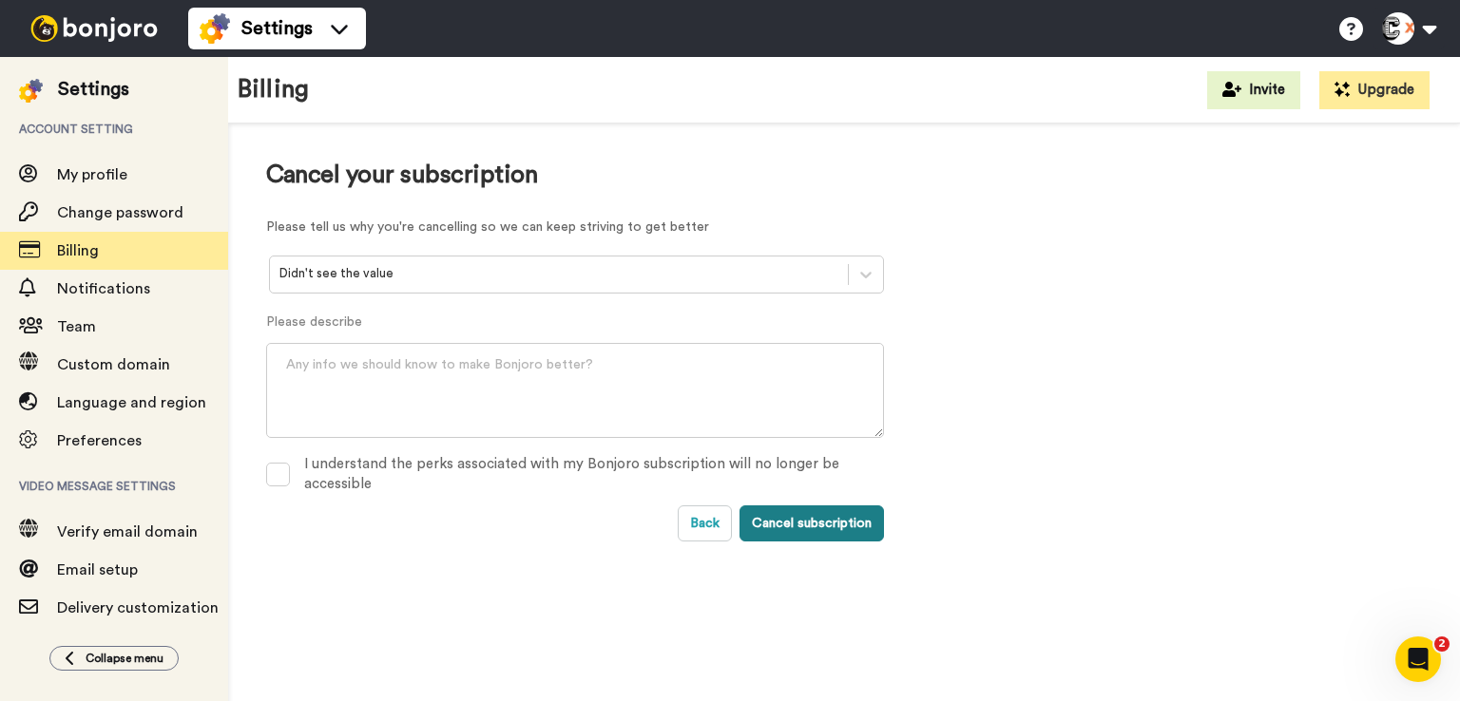
click at [814, 525] on button "Cancel subscription" at bounding box center [811, 524] width 144 height 36
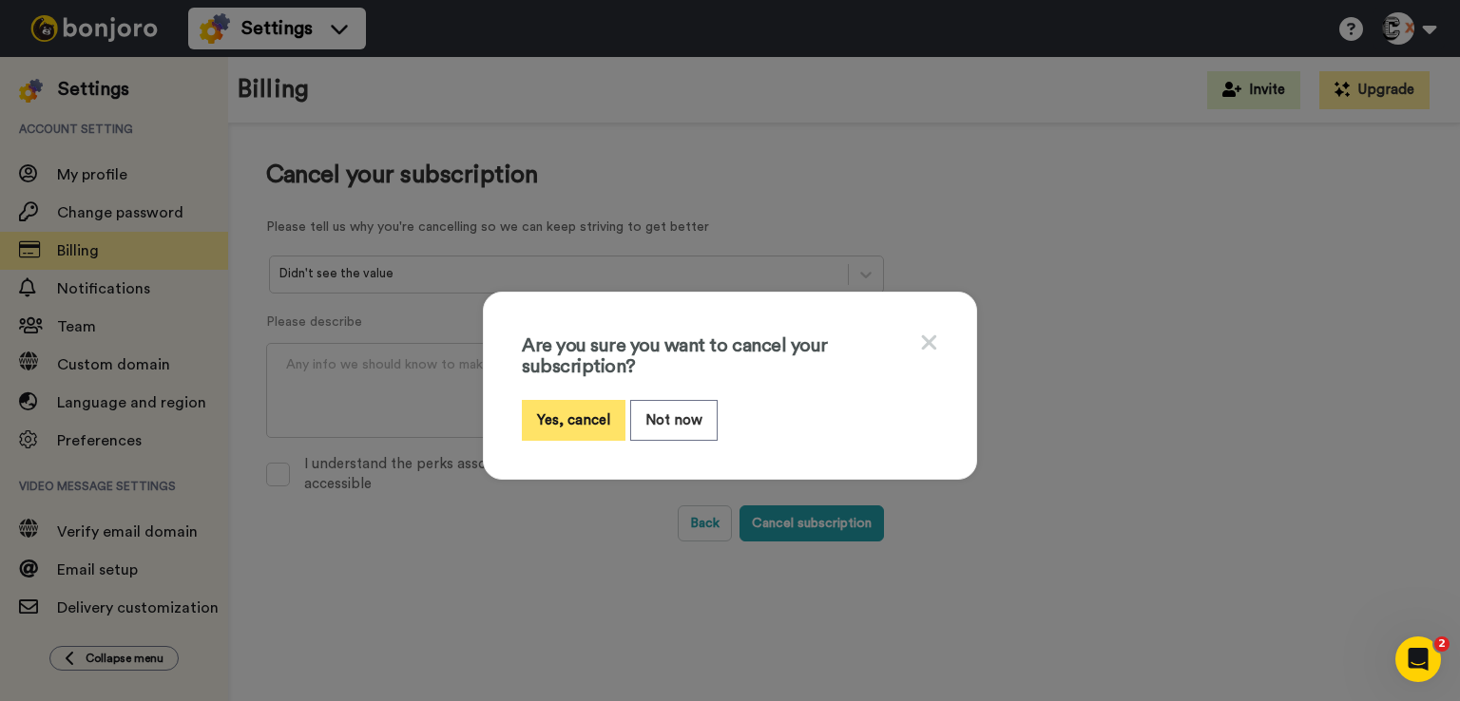
click at [565, 428] on button "Yes, cancel" at bounding box center [574, 420] width 104 height 41
